Goal: Check status: Check status

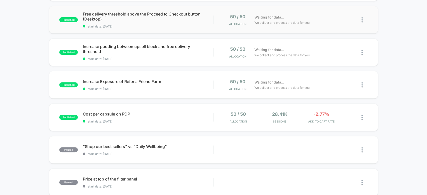
scroll to position [83, 0]
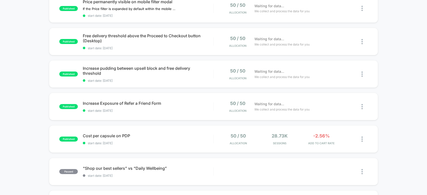
scroll to position [61, 0]
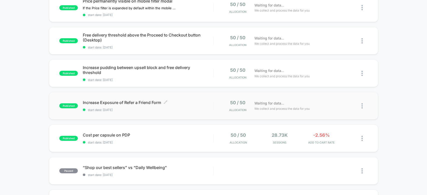
click at [209, 103] on span "Increase Exposure of Refer a Friend Form Click to edit experience details" at bounding box center [148, 102] width 130 height 5
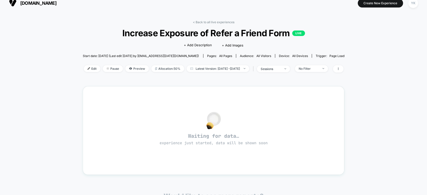
scroll to position [6, 0]
click at [201, 21] on link "< Back to all live experiences" at bounding box center [214, 22] width 42 height 4
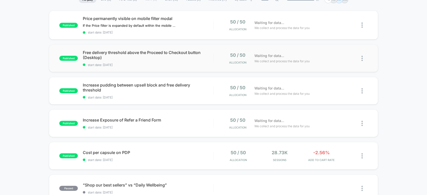
scroll to position [44, 0]
click at [189, 159] on span "start date: [DATE]" at bounding box center [148, 160] width 130 height 4
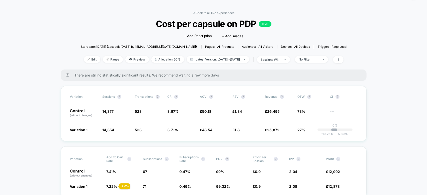
scroll to position [14, 0]
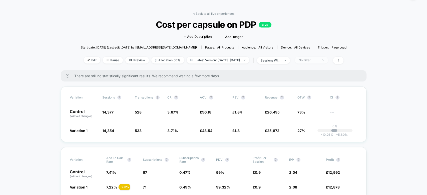
click at [316, 61] on span "No Filter" at bounding box center [311, 60] width 33 height 7
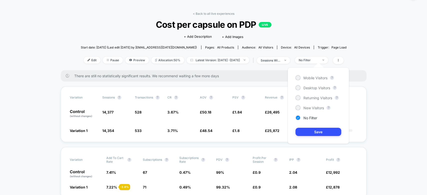
click at [310, 91] on div "Mobile Visitors ? Desktop Visitors ? Returning Visitors ? New Visitors ? No Fil…" at bounding box center [318, 106] width 61 height 76
click at [307, 90] on div "Desktop Visitors" at bounding box center [312, 87] width 35 height 5
click at [319, 133] on button "Save" at bounding box center [318, 132] width 46 height 8
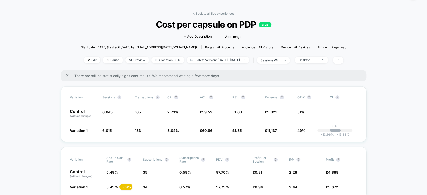
scroll to position [18, 0]
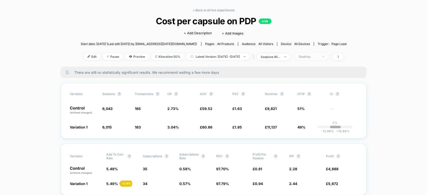
click at [328, 58] on span "Desktop" at bounding box center [311, 56] width 33 height 7
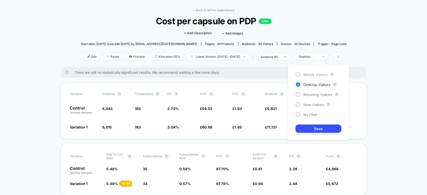
click at [321, 75] on span "Mobile Visitors" at bounding box center [315, 75] width 24 height 4
click at [318, 131] on button "Save" at bounding box center [318, 129] width 46 height 8
